Goal: Transaction & Acquisition: Purchase product/service

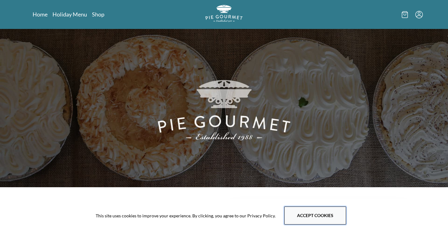
click at [316, 216] on button "Accept cookies" at bounding box center [316, 216] width 62 height 18
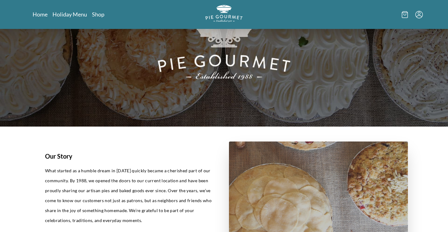
scroll to position [60, 0]
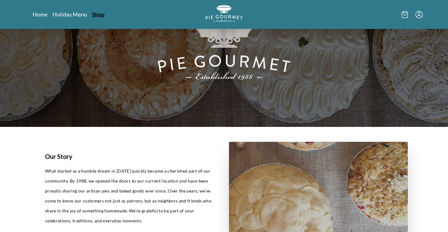
click at [100, 14] on link "Shop" at bounding box center [98, 14] width 12 height 7
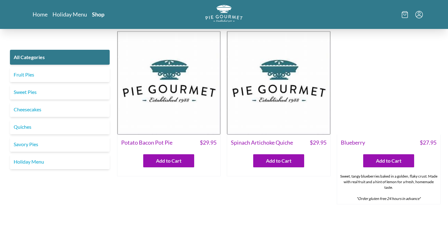
scroll to position [160, 0]
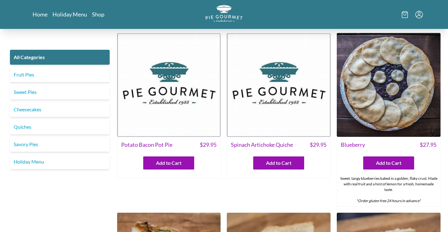
click at [174, 98] on img at bounding box center [169, 85] width 104 height 104
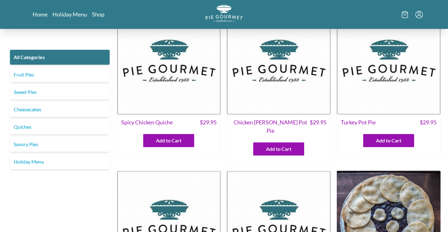
scroll to position [20, 0]
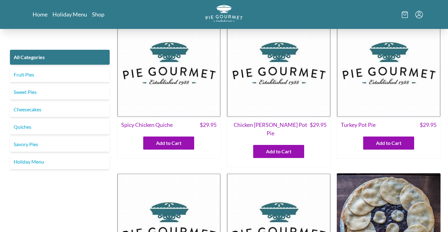
click at [412, 65] on img at bounding box center [389, 65] width 104 height 104
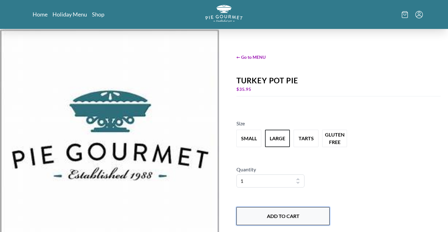
click at [285, 216] on button "Add to Cart" at bounding box center [283, 216] width 93 height 18
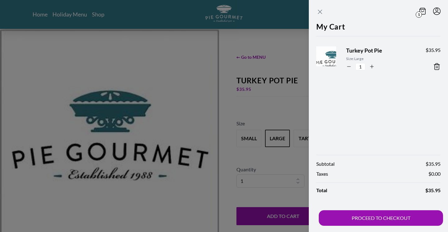
click at [322, 12] on icon "Close panel" at bounding box center [320, 11] width 7 height 7
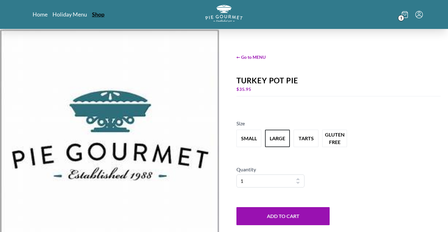
click at [97, 17] on link "Shop" at bounding box center [98, 14] width 12 height 7
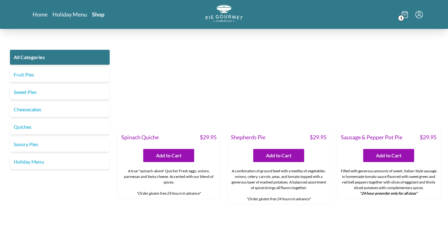
scroll to position [561, 0]
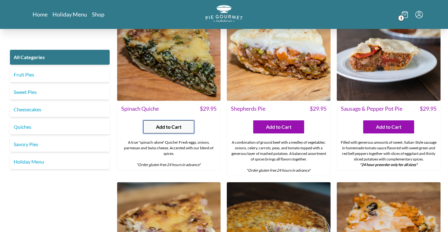
click at [176, 123] on span "Add to Cart" at bounding box center [169, 126] width 26 height 7
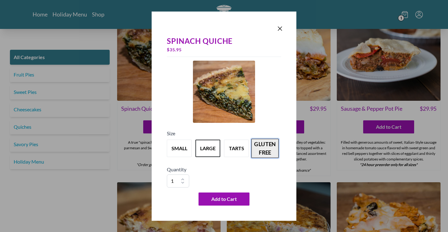
click at [268, 149] on button "gluten free" at bounding box center [265, 148] width 27 height 19
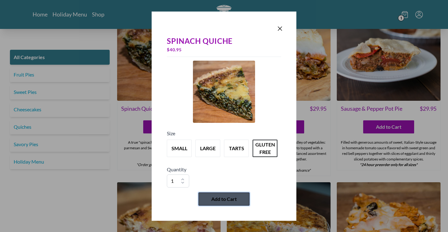
click at [225, 199] on span "Add to Cart" at bounding box center [224, 198] width 26 height 7
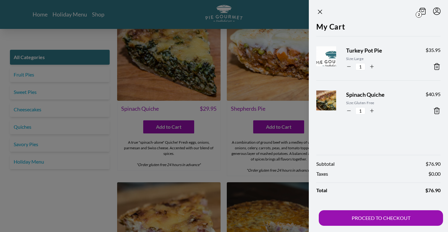
click at [375, 52] on span "Turkey Pot Pie" at bounding box center [381, 50] width 70 height 8
click at [328, 56] on img at bounding box center [333, 59] width 38 height 38
click at [318, 11] on icon "Close panel" at bounding box center [320, 11] width 7 height 7
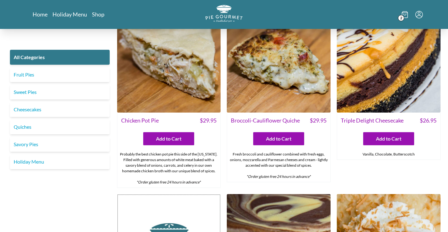
scroll to position [905, 0]
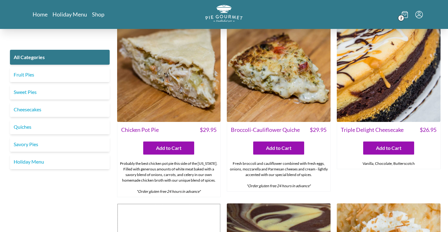
click at [162, 71] on img at bounding box center [169, 70] width 104 height 104
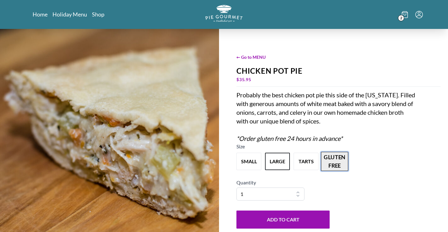
click at [333, 163] on button "gluten free" at bounding box center [334, 161] width 27 height 19
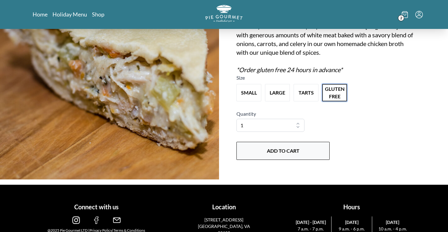
scroll to position [71, 0]
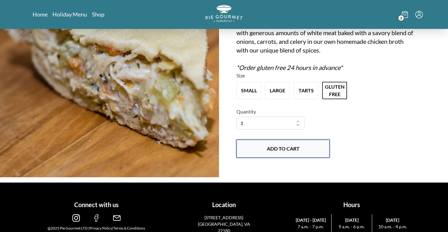
click at [287, 148] on button "Add to Cart" at bounding box center [283, 149] width 93 height 18
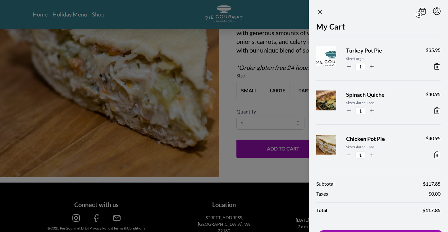
click at [435, 65] on icon at bounding box center [437, 66] width 7 height 7
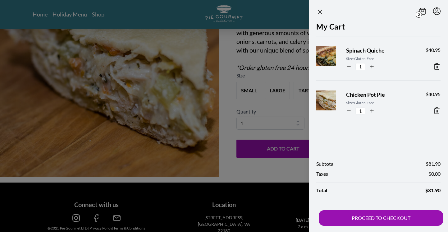
click at [227, 114] on div at bounding box center [224, 116] width 448 height 232
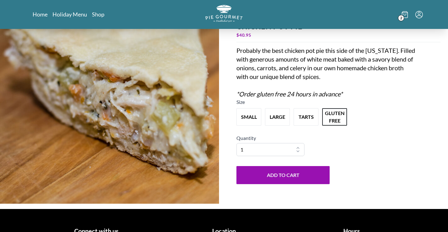
scroll to position [0, 0]
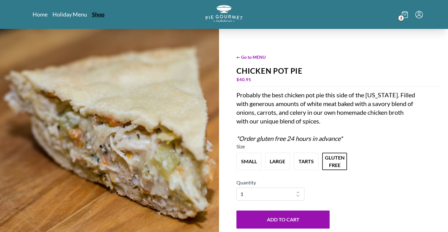
click at [96, 16] on link "Shop" at bounding box center [98, 14] width 12 height 7
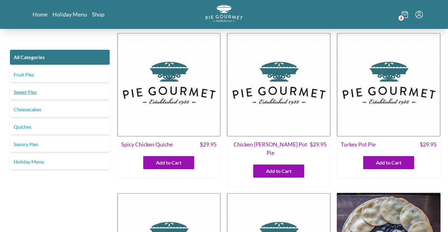
click at [32, 92] on link "Sweet Pies" at bounding box center [60, 92] width 100 height 15
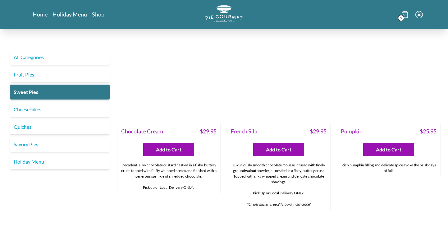
scroll to position [227, 0]
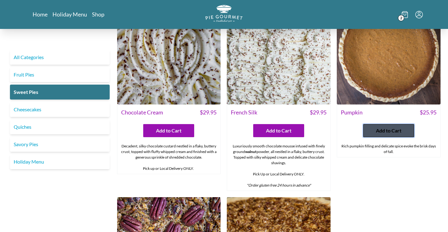
click at [387, 133] on span "Add to Cart" at bounding box center [389, 130] width 26 height 7
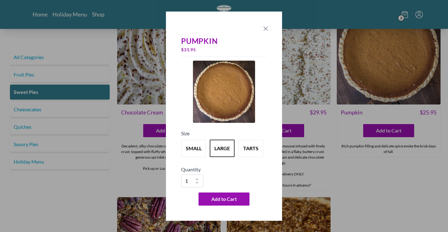
click at [267, 27] on icon "Close panel" at bounding box center [266, 29] width 4 height 4
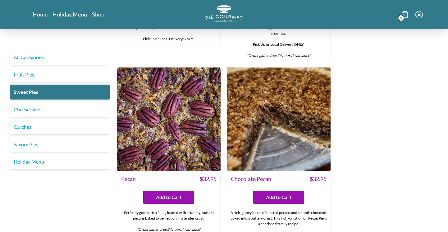
scroll to position [391, 0]
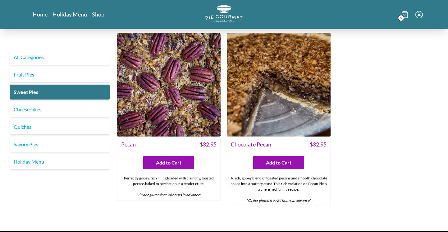
click at [30, 108] on link "Cheesecakes" at bounding box center [60, 109] width 100 height 15
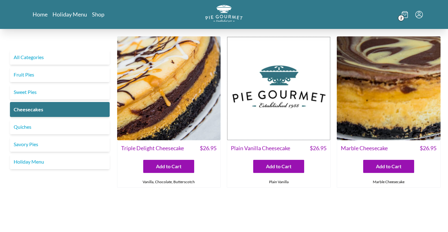
click at [291, 115] on img at bounding box center [279, 88] width 104 height 104
click at [423, 104] on img at bounding box center [389, 88] width 104 height 104
click at [38, 162] on link "Holiday Menu" at bounding box center [60, 161] width 100 height 15
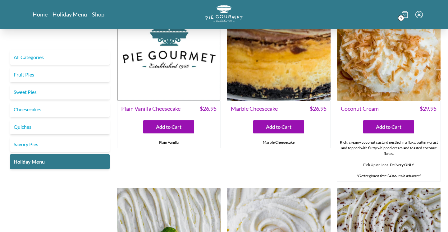
scroll to position [224, 0]
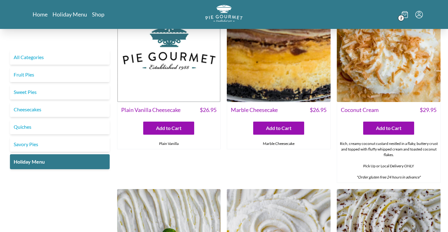
click at [174, 65] on img at bounding box center [169, 50] width 104 height 104
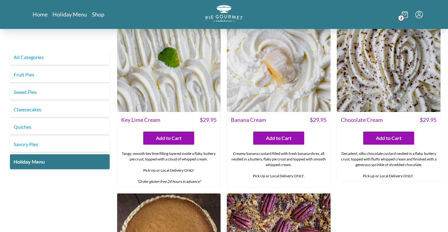
scroll to position [450, 0]
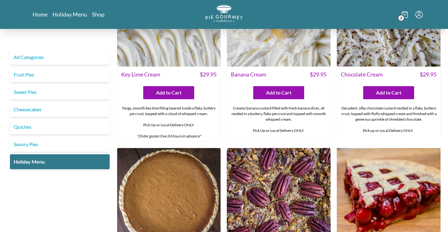
click at [398, 51] on img at bounding box center [389, 15] width 104 height 104
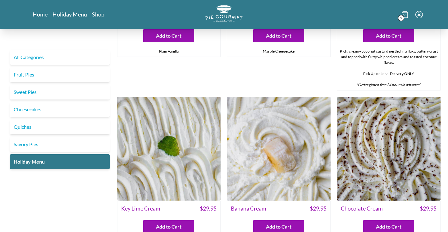
scroll to position [332, 0]
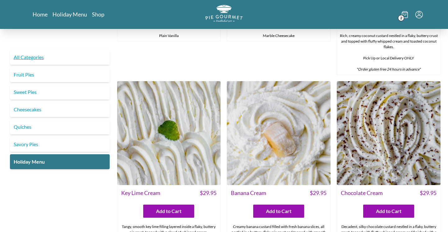
click at [31, 57] on link "All Categories" at bounding box center [60, 57] width 100 height 15
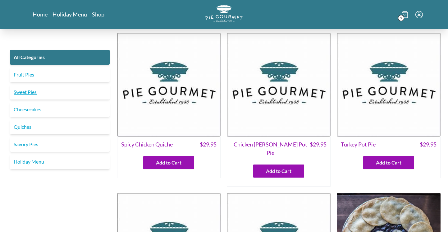
click at [30, 90] on link "Sweet Pies" at bounding box center [60, 92] width 100 height 15
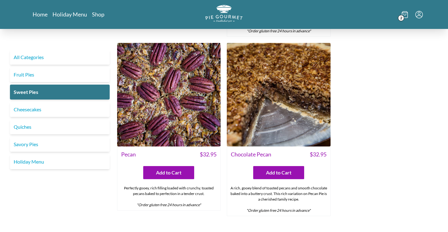
scroll to position [421, 0]
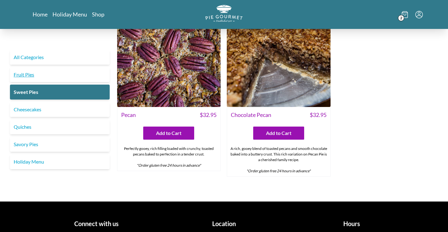
click at [20, 75] on link "Fruit Pies" at bounding box center [60, 74] width 100 height 15
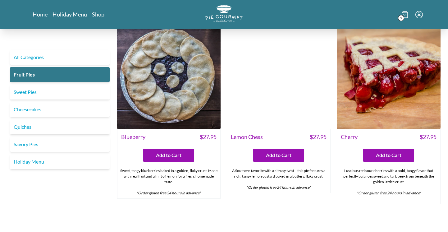
scroll to position [9, 0]
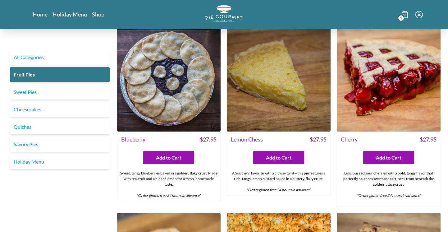
click at [286, 81] on img at bounding box center [279, 80] width 104 height 104
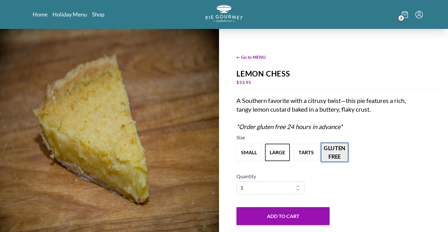
click at [338, 151] on button "gluten free" at bounding box center [334, 152] width 27 height 19
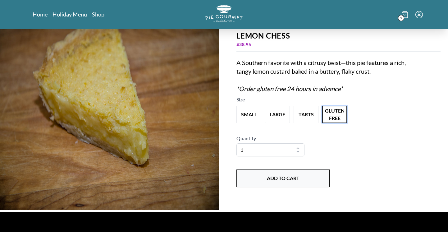
scroll to position [58, 0]
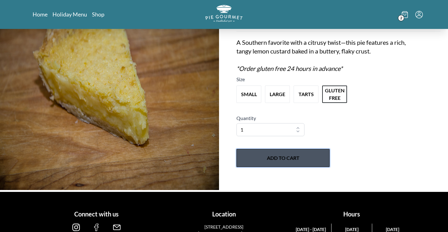
click at [285, 165] on button "Add to Cart" at bounding box center [283, 158] width 93 height 18
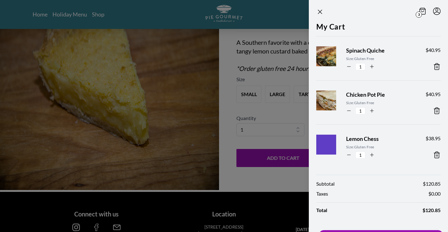
scroll to position [20, 0]
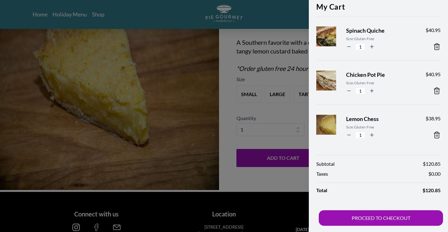
click at [381, 210] on div "Subtotal $ 120.85 Taxes $ 0.00 Total $ 120.85 PROCEED TO CHECKOUT" at bounding box center [378, 190] width 139 height 83
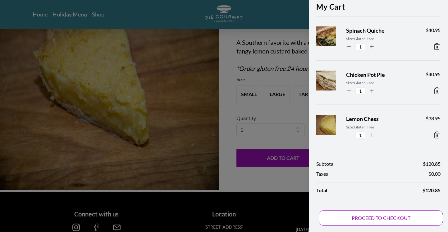
click at [394, 217] on button "PROCEED TO CHECKOUT" at bounding box center [381, 218] width 124 height 16
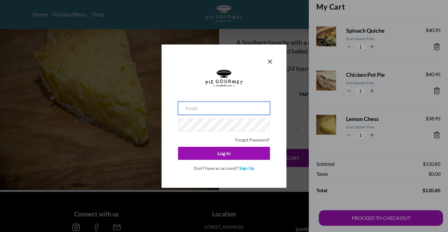
click at [204, 107] on input "email" at bounding box center [224, 108] width 92 height 13
click at [214, 108] on input "email" at bounding box center [224, 108] width 92 height 13
type input "[EMAIL_ADDRESS][PERSON_NAME][DOMAIN_NAME]"
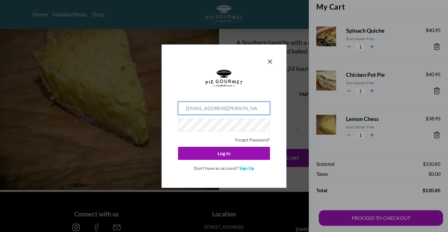
click at [258, 91] on div at bounding box center [224, 86] width 92 height 32
click at [171, 113] on div "[EMAIL_ADDRESS][PERSON_NAME][DOMAIN_NAME] Forgot Password? Log In Don't have an…" at bounding box center [224, 115] width 125 height 143
click at [231, 78] on use at bounding box center [224, 78] width 37 height 17
click at [273, 81] on form "[EMAIL_ADDRESS][PERSON_NAME][DOMAIN_NAME] Forgot Password? Log In Don't have an…" at bounding box center [224, 120] width 100 height 109
click at [281, 101] on div "[EMAIL_ADDRESS][PERSON_NAME][DOMAIN_NAME] Forgot Password? Log In Don't have an…" at bounding box center [224, 115] width 125 height 143
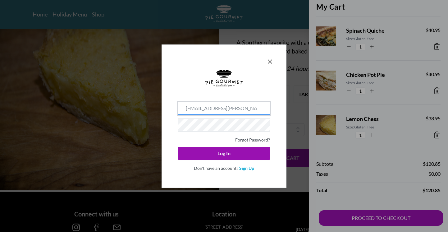
click at [268, 88] on div at bounding box center [224, 86] width 92 height 32
click at [206, 105] on input "[EMAIL_ADDRESS][PERSON_NAME][DOMAIN_NAME]" at bounding box center [224, 108] width 92 height 13
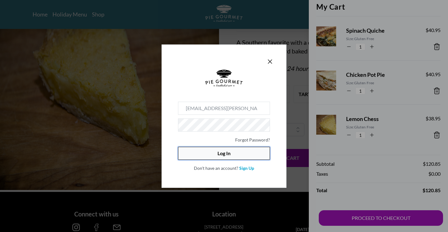
click at [230, 155] on button "Log In" at bounding box center [224, 153] width 92 height 13
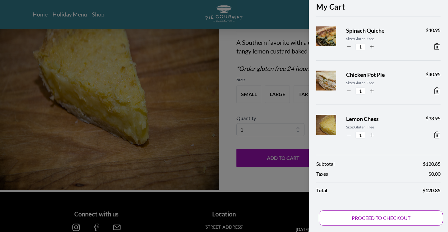
click at [385, 218] on button "PROCEED TO CHECKOUT" at bounding box center [381, 218] width 124 height 16
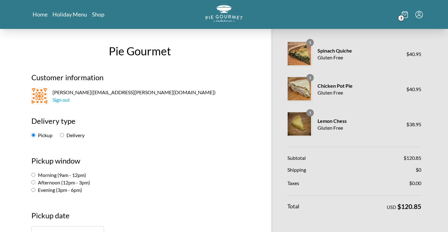
click at [63, 135] on input "Delivery" at bounding box center [62, 135] width 4 height 4
radio input "true"
select select "-1"
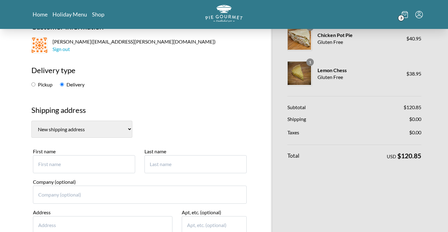
scroll to position [79, 0]
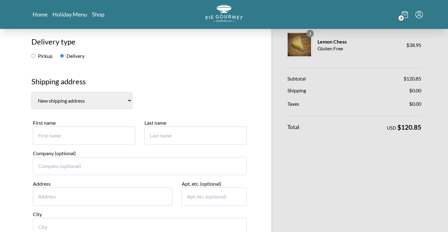
click at [56, 138] on input "First name" at bounding box center [84, 136] width 102 height 18
type input "[PERSON_NAME]"
click at [61, 170] on input "Company (optional)" at bounding box center [140, 166] width 214 height 18
click at [52, 193] on input "Address" at bounding box center [103, 197] width 140 height 18
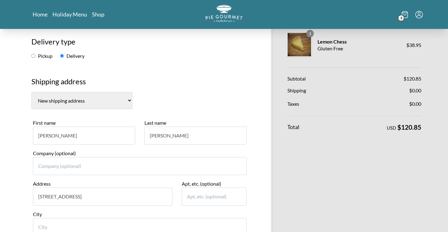
type input "[STREET_ADDRESS]"
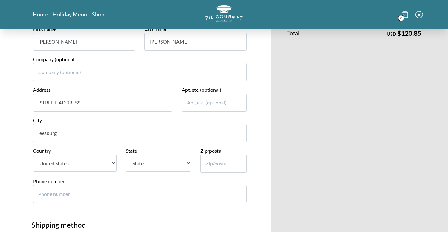
scroll to position [175, 0]
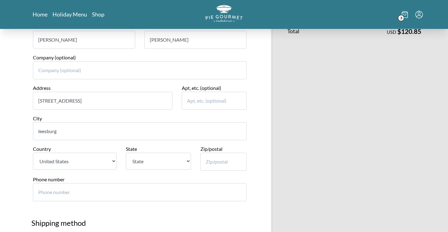
type input "leesburg"
click at [97, 159] on select "[GEOGRAPHIC_DATA]" at bounding box center [75, 161] width 84 height 17
click at [33, 153] on select "[GEOGRAPHIC_DATA]" at bounding box center [75, 161] width 84 height 17
click at [145, 163] on select "State [US_STATE] [US_STATE] [US_STATE] [US_STATE] [US_STATE] [US_STATE] [US_STA…" at bounding box center [158, 161] width 65 height 17
select select "VA"
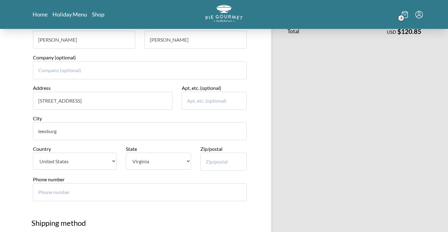
click at [126, 153] on select "State [US_STATE] [US_STATE] [US_STATE] [US_STATE] [US_STATE] [US_STATE] [US_STA…" at bounding box center [158, 161] width 65 height 17
click at [225, 162] on input "Zip/postal" at bounding box center [224, 162] width 47 height 18
type input "20176"
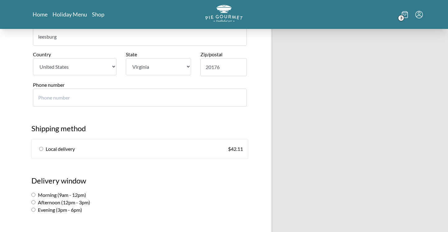
scroll to position [268, 0]
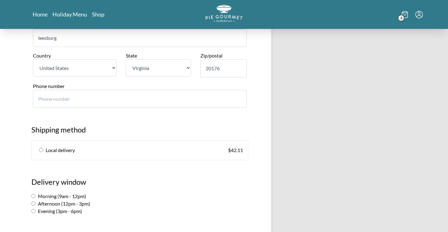
click at [61, 97] on input "Phone number" at bounding box center [140, 99] width 214 height 18
click at [41, 148] on input "radio" at bounding box center [41, 150] width 4 height 4
radio input "true"
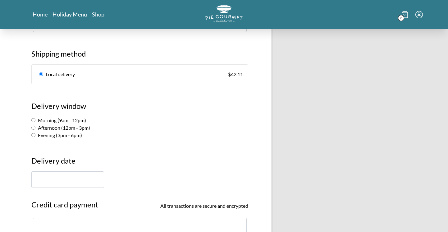
scroll to position [351, 0]
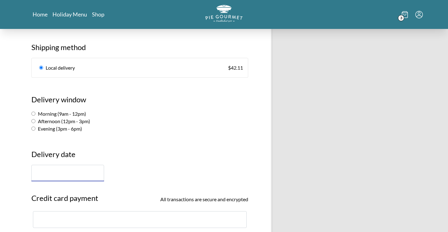
click at [67, 175] on input "text" at bounding box center [67, 173] width 73 height 16
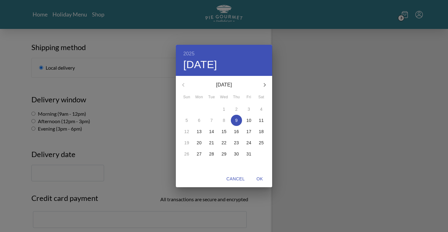
click at [250, 119] on p "10" at bounding box center [249, 120] width 5 height 6
click at [93, 153] on div "2025 Fri, Oct [DATE] Mon Tue Wed Thu Fri Sat 28 29 30 1 2 3 4 5 6 7 8 9 10 11 1…" at bounding box center [224, 116] width 448 height 232
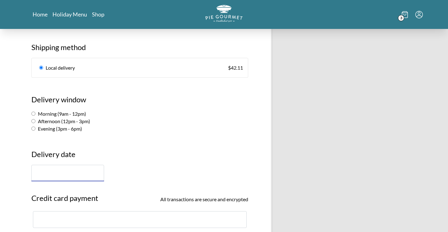
click at [65, 172] on input "text" at bounding box center [67, 173] width 73 height 16
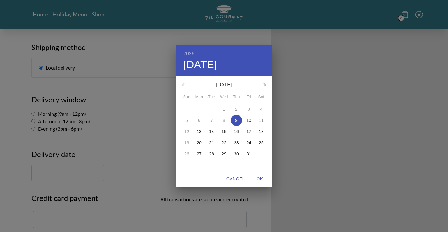
click at [249, 120] on p "10" at bounding box center [249, 120] width 5 height 6
click at [261, 177] on span "OK" at bounding box center [260, 179] width 15 height 8
type input "[DATE]"
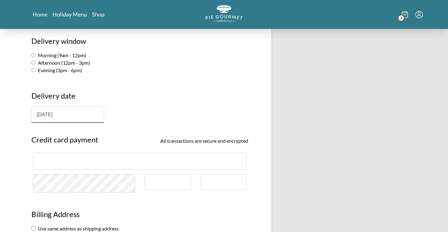
scroll to position [395, 0]
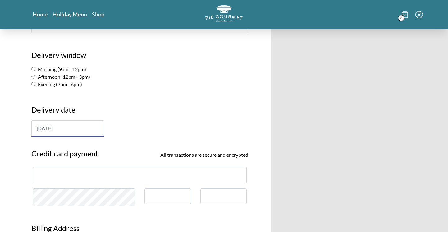
click at [34, 85] on input "Evening (3pm - 6pm)" at bounding box center [33, 84] width 4 height 4
radio input "true"
click at [179, 119] on h3 "Delivery date" at bounding box center [139, 112] width 217 height 16
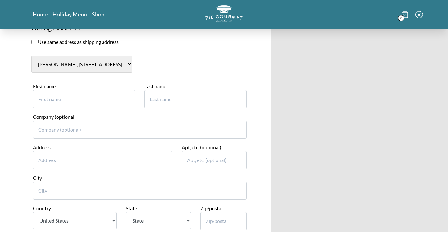
scroll to position [599, 0]
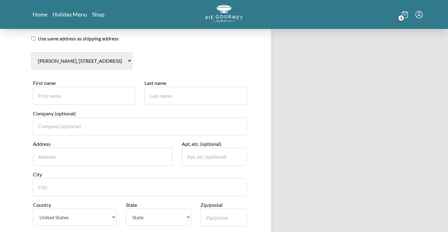
click at [95, 97] on input "First name" at bounding box center [84, 96] width 102 height 18
type input "r"
type input "[PERSON_NAME]"
type input "[STREET_ADDRESS][PERSON_NAME]"
type input "8th floor"
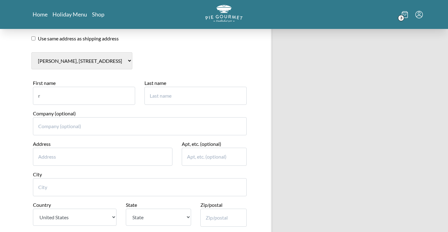
type input "[PERSON_NAME]"
type input "22102"
type input "7036380323"
type input "Rachael"
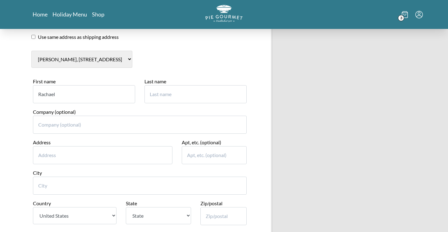
scroll to position [602, 0]
click at [163, 91] on input "Last name" at bounding box center [196, 94] width 102 height 18
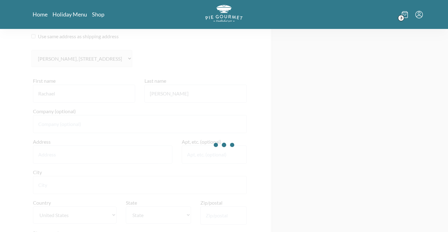
type input "[PERSON_NAME]"
type input "Rachael"
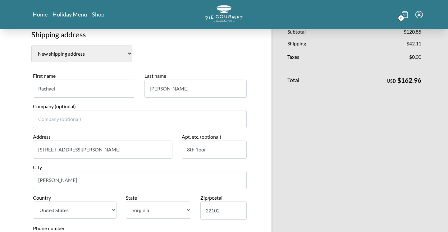
scroll to position [131, 0]
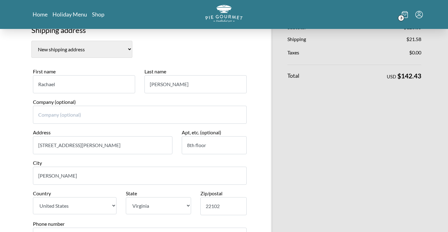
click at [101, 146] on input "[STREET_ADDRESS][PERSON_NAME]" at bounding box center [103, 145] width 140 height 18
drag, startPoint x: 101, startPoint y: 146, endPoint x: 9, endPoint y: 144, distance: 91.8
type input "[STREET_ADDRESS]"
type input "[GEOGRAPHIC_DATA]"
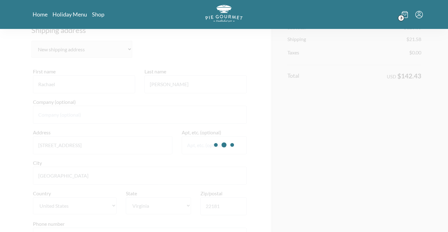
type input "22181"
click at [263, 146] on div at bounding box center [224, 145] width 448 height 232
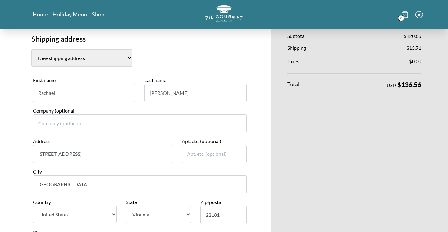
scroll to position [112, 0]
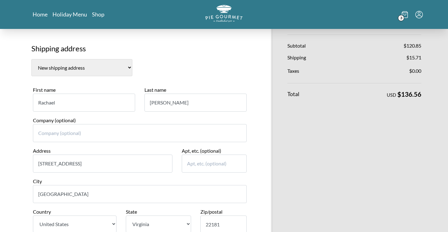
click at [63, 103] on input "Rachael" at bounding box center [84, 103] width 102 height 18
drag, startPoint x: 66, startPoint y: 104, endPoint x: 3, endPoint y: 102, distance: 63.2
type input "j"
type input "[PERSON_NAME]"
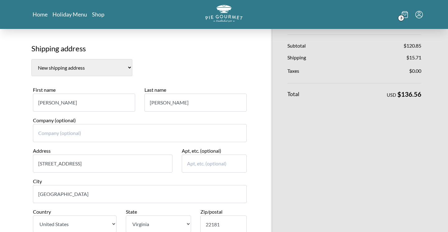
type input "[PERSON_NAME]"
click at [86, 164] on input "[STREET_ADDRESS]" at bounding box center [103, 164] width 140 height 18
type input "[STREET_ADDRESS]"
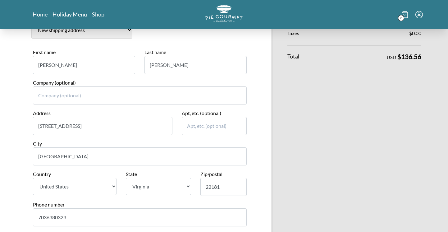
scroll to position [156, 0]
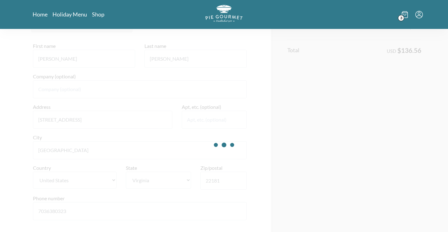
type input "[GEOGRAPHIC_DATA]"
click at [218, 181] on div at bounding box center [224, 145] width 448 height 232
click at [218, 181] on input "22181" at bounding box center [224, 181] width 47 height 18
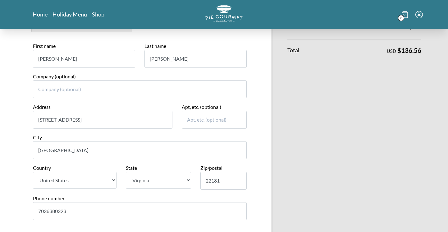
drag, startPoint x: 223, startPoint y: 181, endPoint x: 209, endPoint y: 181, distance: 14.3
click at [209, 181] on input "22181" at bounding box center [224, 181] width 47 height 18
type input "20176"
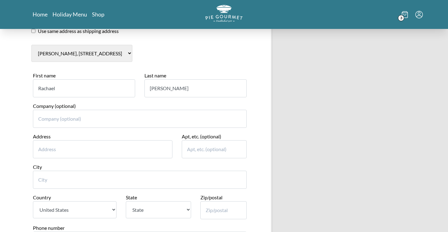
scroll to position [614, 0]
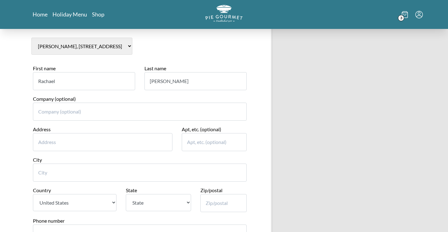
click at [96, 142] on input "Address" at bounding box center [103, 142] width 140 height 18
type input "[STREET_ADDRESS]"
type input "[GEOGRAPHIC_DATA]"
select select "VA"
click at [221, 203] on input "Zip/postal" at bounding box center [224, 203] width 47 height 18
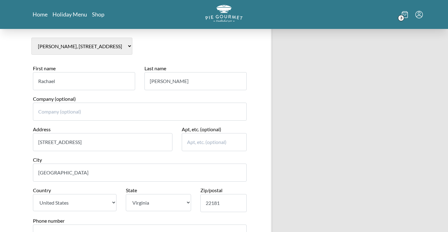
type input "22181"
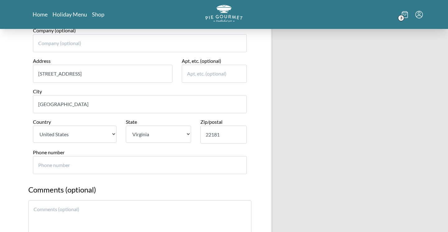
scroll to position [701, 0]
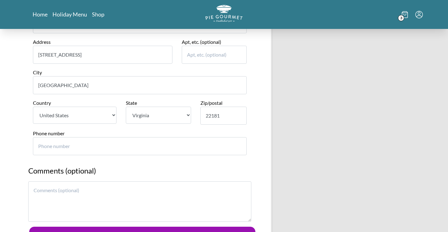
click at [100, 146] on input "Phone number" at bounding box center [140, 146] width 214 height 18
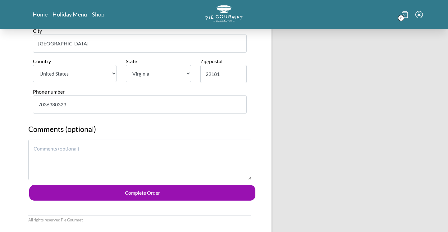
scroll to position [743, 0]
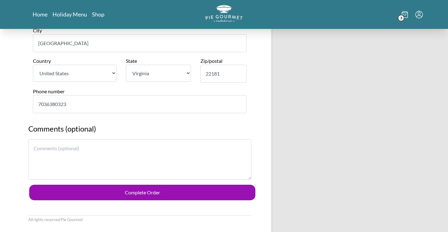
type input "7036380323"
click at [123, 156] on textarea at bounding box center [139, 159] width 223 height 40
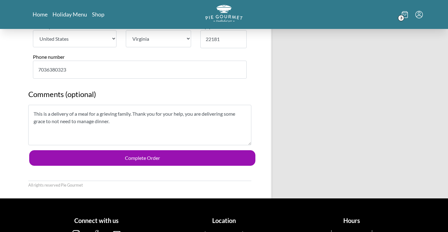
scroll to position [808, 0]
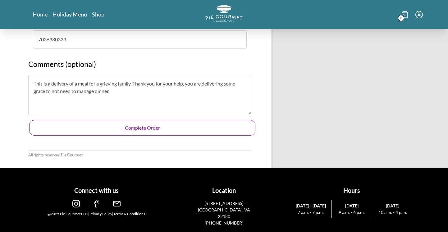
type textarea "This is a delivery of a meal for a grieving family. Thank you for your help, yo…"
click at [155, 128] on button "Complete Order" at bounding box center [142, 128] width 226 height 16
